Goal: Task Accomplishment & Management: Use online tool/utility

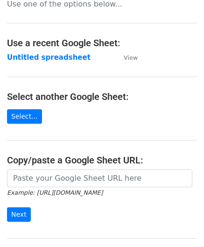
scroll to position [93, 0]
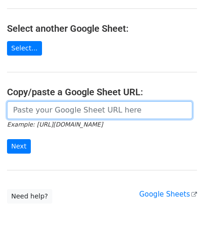
click at [38, 113] on input "url" at bounding box center [99, 110] width 185 height 18
paste input "https://docs.google.com/spreadsheets/d/1BxwzgeX9aSr6NOfesAnG-PvGxDH99I5gz5iWFdN…"
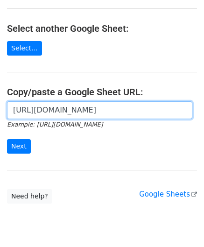
scroll to position [0, 202]
type input "https://docs.google.com/spreadsheets/d/1BxwzgeX9aSr6NOfesAnG-PvGxDH99I5gz5iWFdN…"
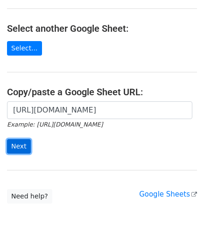
click at [18, 139] on input "Next" at bounding box center [19, 146] width 24 height 14
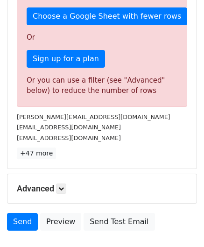
scroll to position [315, 0]
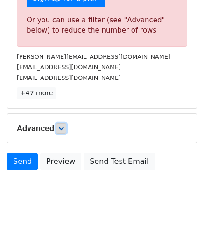
click at [60, 126] on icon at bounding box center [61, 129] width 6 height 6
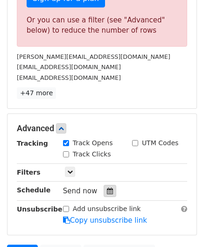
click at [106, 185] on div at bounding box center [110, 191] width 13 height 12
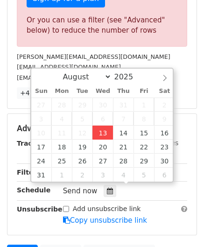
type input "[DATE] 12:00"
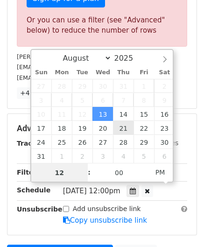
paste input "6"
type input "6"
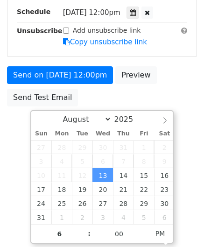
type input "[DATE] 18:00"
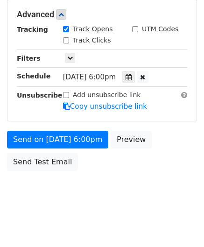
scroll to position [428, 0]
